Goal: Task Accomplishment & Management: Manage account settings

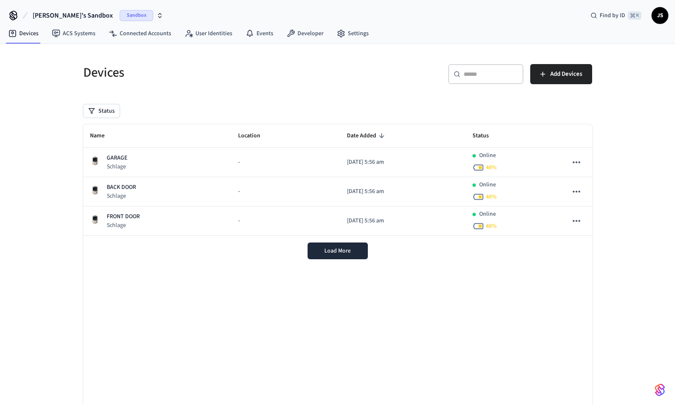
click at [69, 16] on span "[PERSON_NAME]'s Sandbox" at bounding box center [73, 15] width 80 height 10
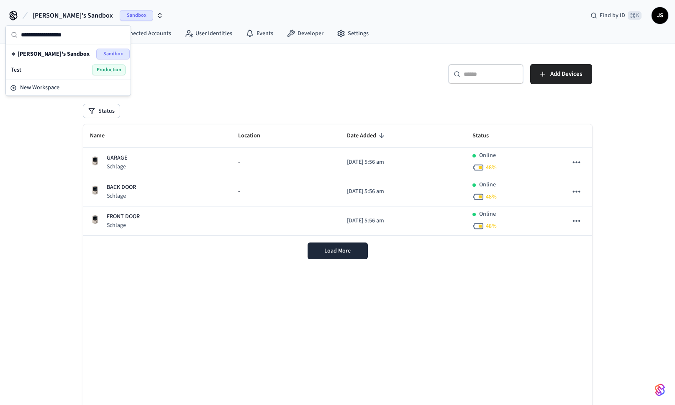
click at [28, 55] on span "[PERSON_NAME]'s Sandbox" at bounding box center [54, 54] width 72 height 8
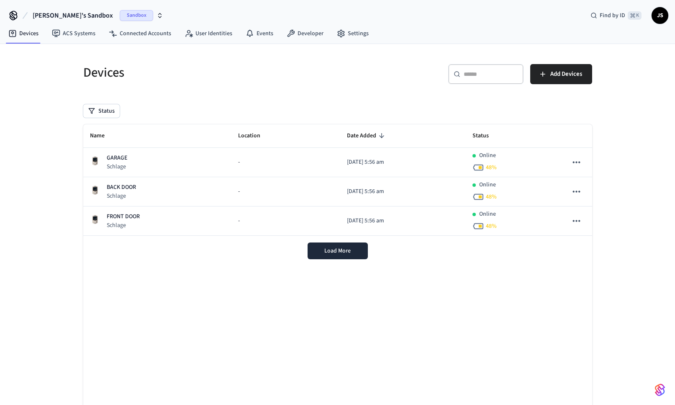
click at [659, 18] on span "JS" at bounding box center [659, 15] width 15 height 15
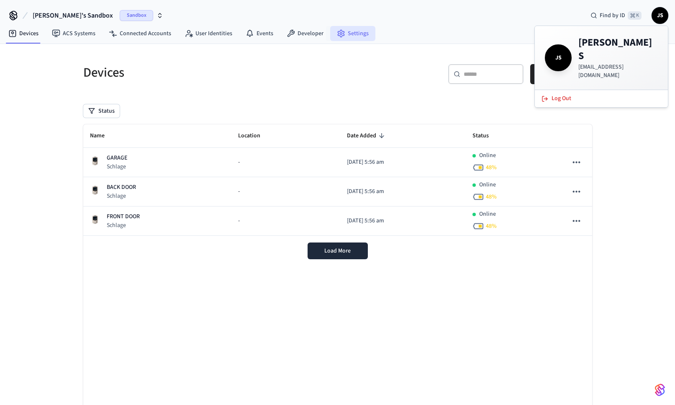
click at [343, 36] on link "Settings" at bounding box center [352, 33] width 45 height 15
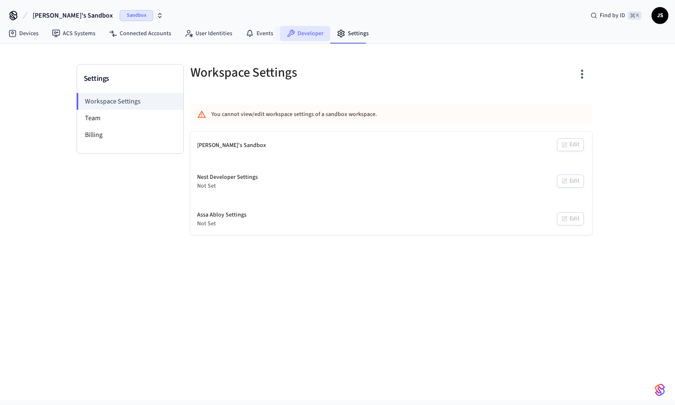
click at [290, 31] on icon at bounding box center [291, 34] width 8 height 8
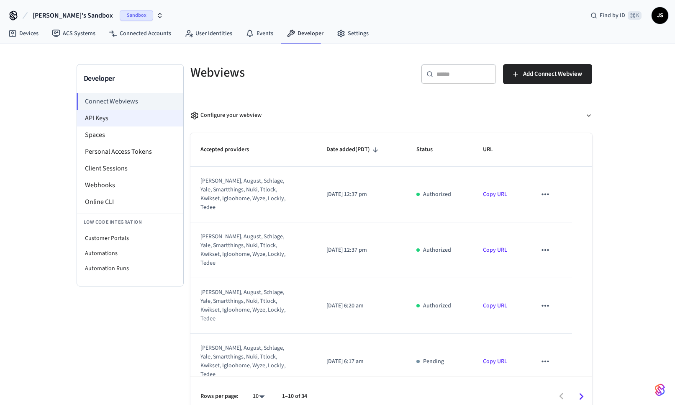
click at [106, 118] on li "API Keys" at bounding box center [130, 118] width 106 height 17
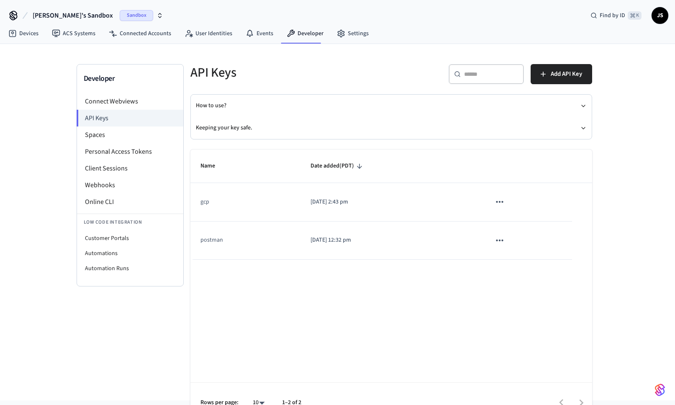
click at [504, 201] on icon "sticky table" at bounding box center [499, 201] width 11 height 11
click at [522, 257] on li "Delete" at bounding box center [519, 257] width 40 height 26
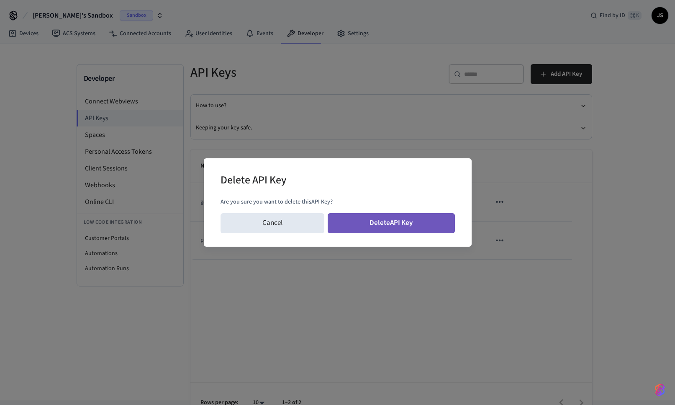
click at [385, 224] on button "Delete API Key" at bounding box center [391, 223] width 127 height 20
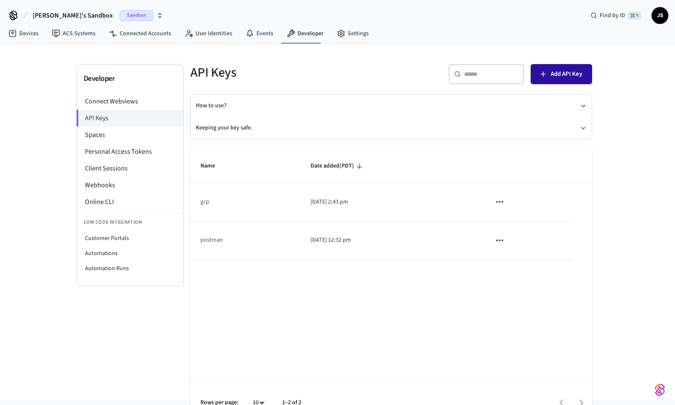
click at [554, 69] on span "Add API Key" at bounding box center [566, 74] width 31 height 11
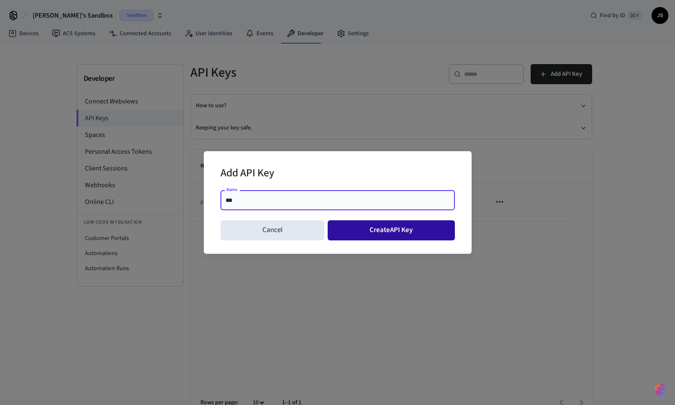
type input "***"
click at [383, 234] on button "Create API Key" at bounding box center [391, 230] width 127 height 20
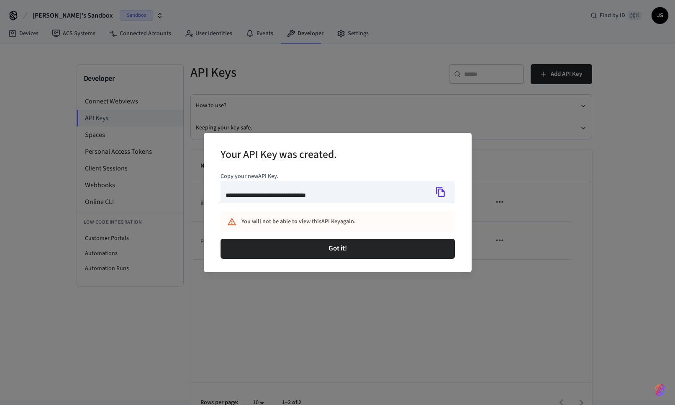
click at [444, 193] on icon "Copy" at bounding box center [440, 192] width 9 height 10
click at [442, 194] on icon "Copy" at bounding box center [440, 191] width 11 height 11
